Goal: Task Accomplishment & Management: Complete application form

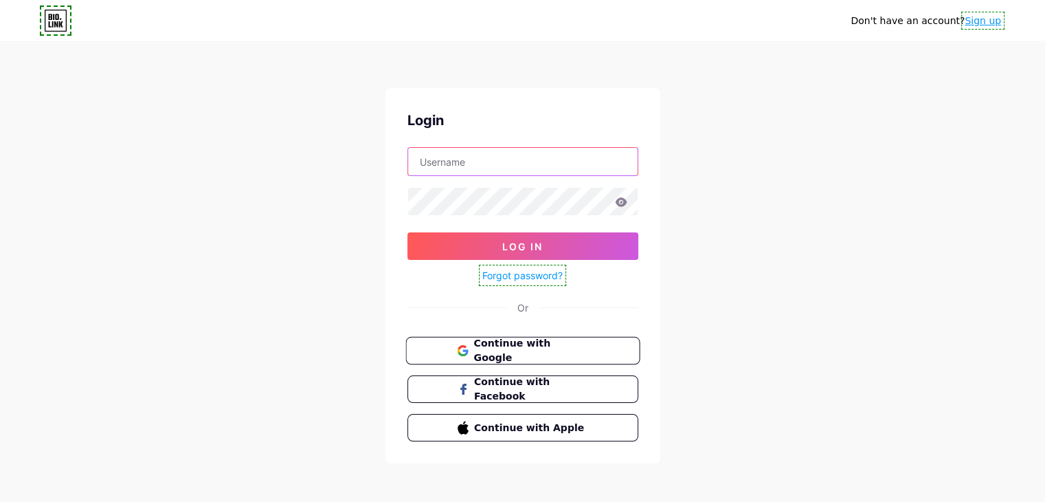
type input "[EMAIL_ADDRESS]"
click at [450, 344] on button "Continue with Google" at bounding box center [522, 351] width 234 height 28
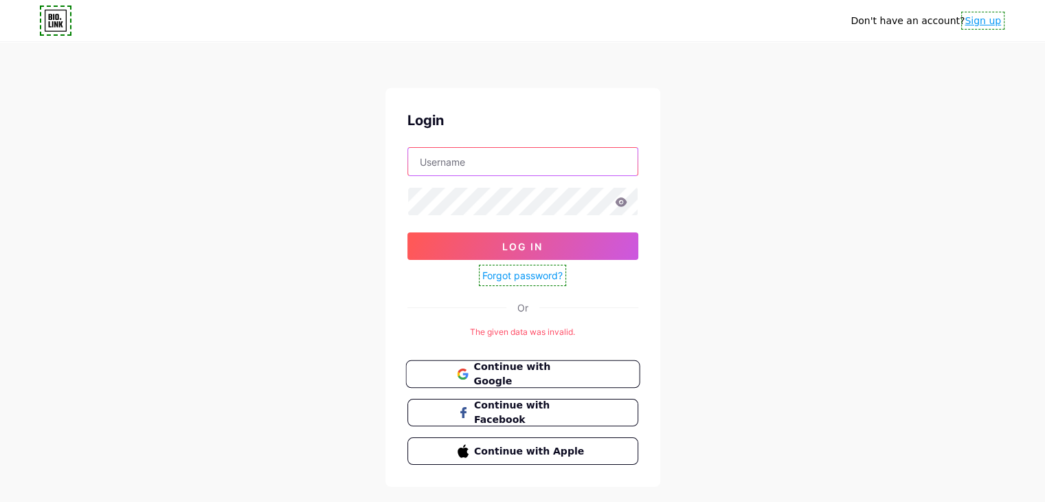
type input "[EMAIL_ADDRESS]"
click at [500, 368] on span "Continue with Google" at bounding box center [530, 374] width 115 height 30
type input "[EMAIL_ADDRESS]"
click at [500, 372] on span "Continue with Google" at bounding box center [530, 374] width 115 height 30
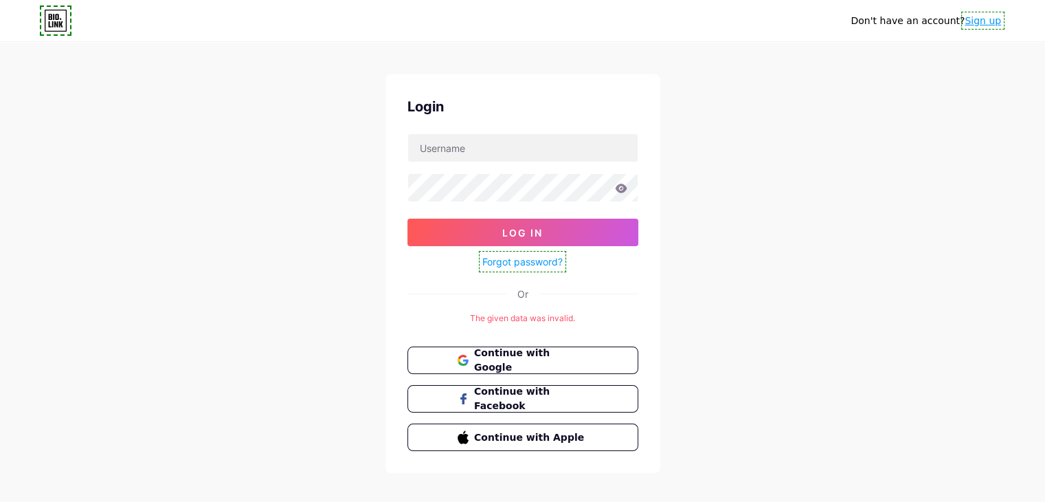
scroll to position [27, 0]
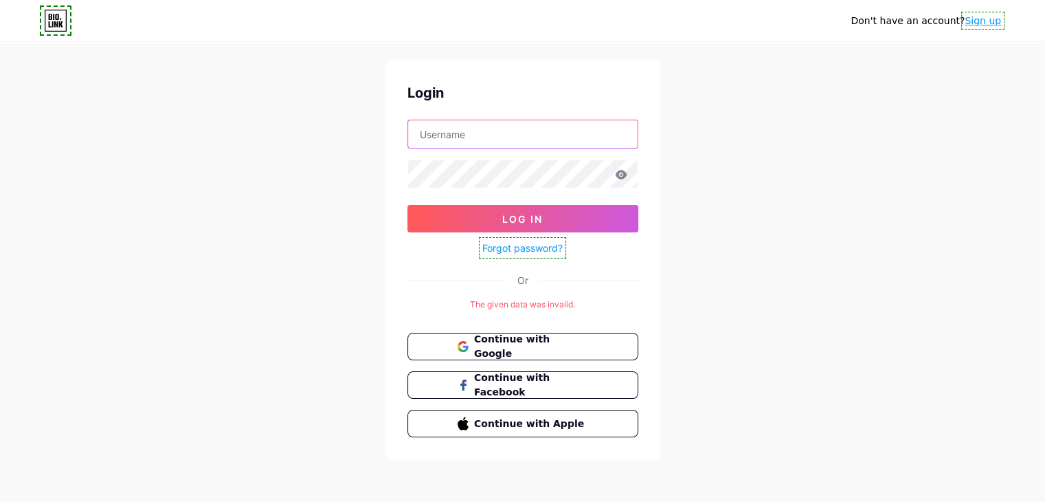
type input "[EMAIL_ADDRESS]"
click at [977, 20] on link "Sign up" at bounding box center [983, 20] width 36 height 11
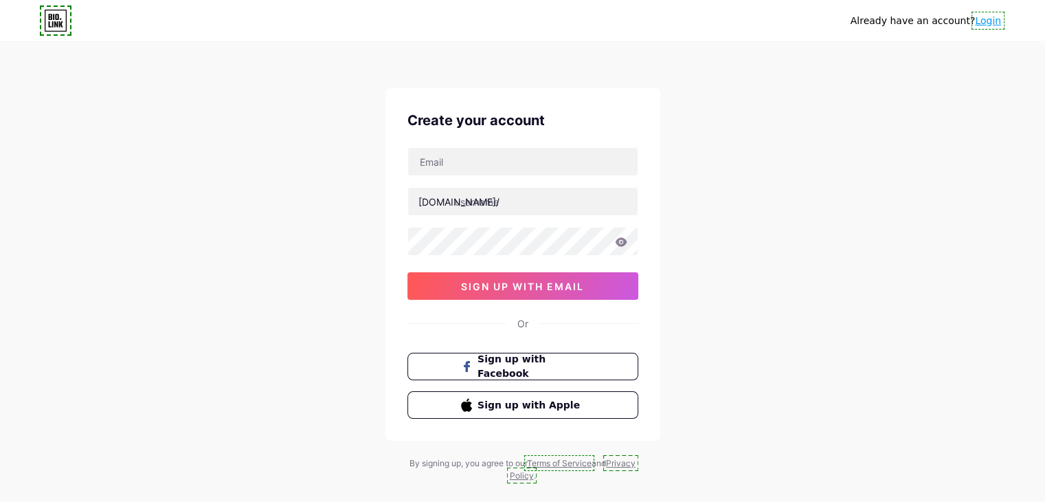
click at [486, 179] on div "bio.link/ 0cAFcWeA66c0apVIGLVO5Gp7rI4UDiZEAf9Hn0F0a7WtbDJFz9NGZtfUhsV4E3-iYjbjB…" at bounding box center [522, 223] width 231 height 153
click at [478, 166] on input "text" at bounding box center [522, 161] width 229 height 27
type input "passionfruit@plixlife.com"
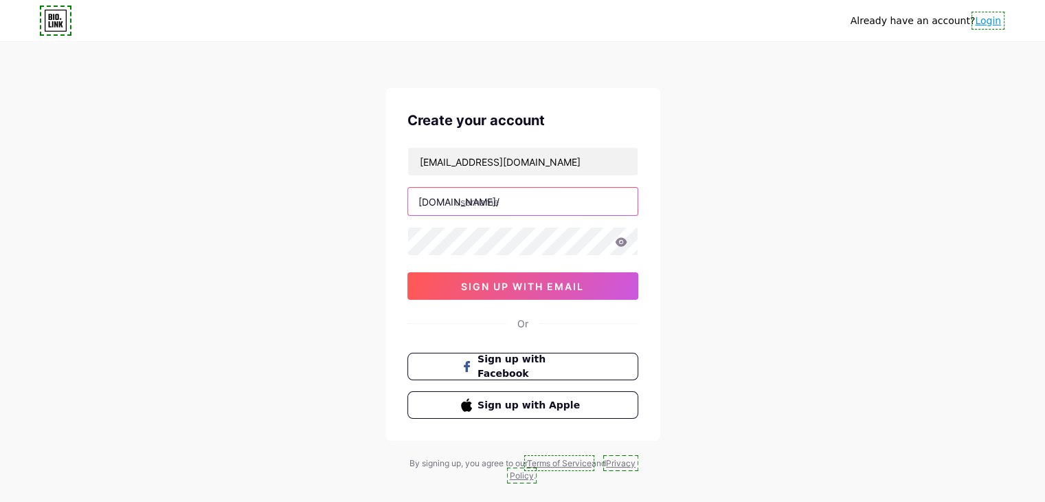
click at [478, 203] on input "text" at bounding box center [522, 201] width 229 height 27
type input "plixkids"
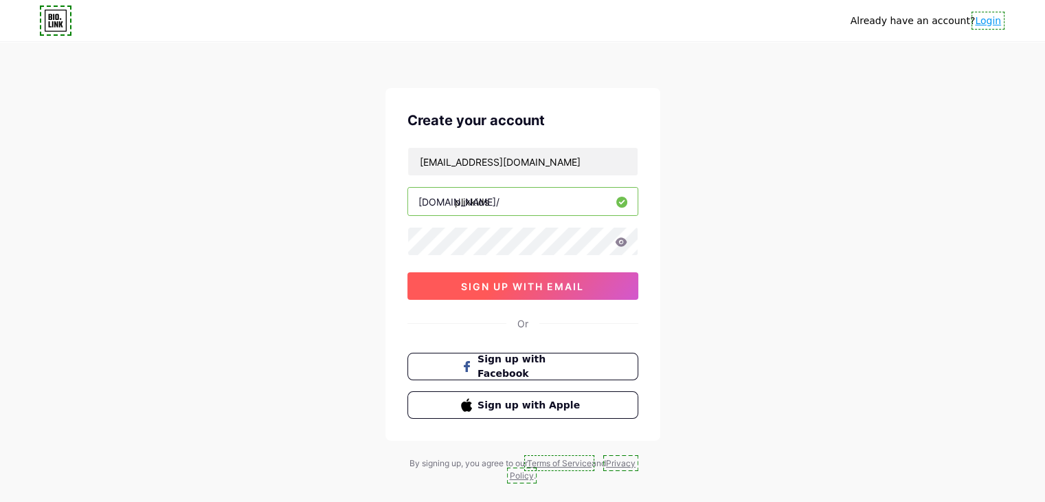
click at [420, 289] on button "sign up with email" at bounding box center [522, 285] width 231 height 27
